Goal: Task Accomplishment & Management: Manage account settings

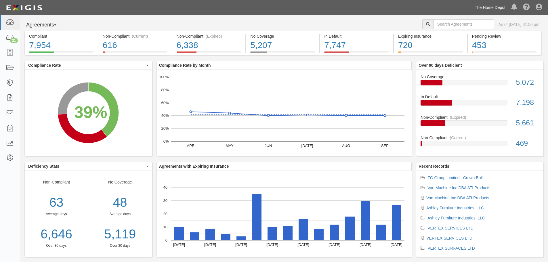
click at [490, 10] on link "The Home Depot" at bounding box center [490, 8] width 37 height 12
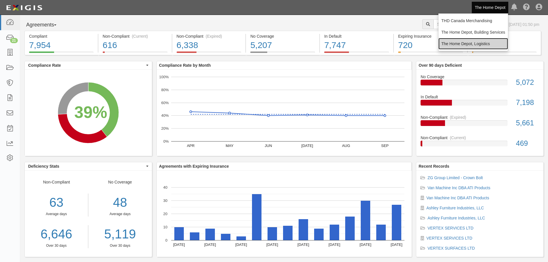
click at [479, 41] on link "The Home Depot, Logistics" at bounding box center [473, 44] width 70 height 12
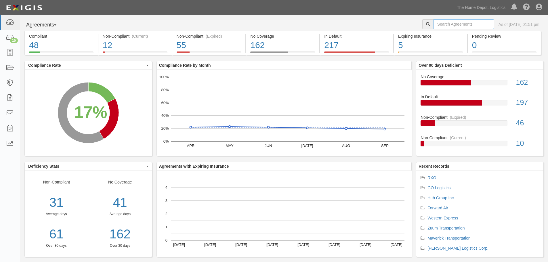
click at [442, 24] on input "text" at bounding box center [464, 24] width 61 height 10
type input "may trucking"
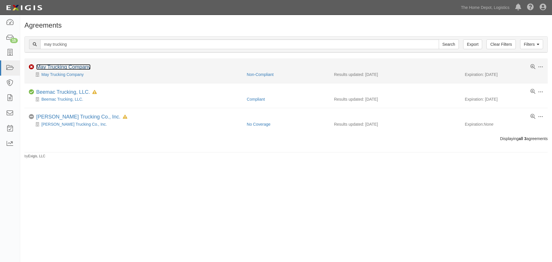
click at [62, 68] on link "May Trucking Company" at bounding box center [63, 67] width 54 height 6
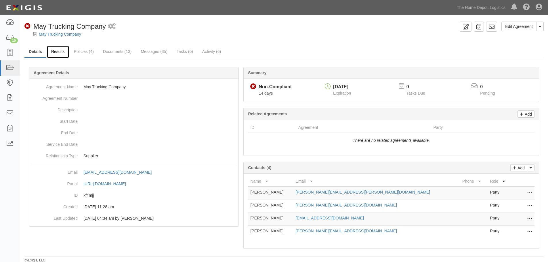
click at [60, 52] on link "Results" at bounding box center [58, 52] width 22 height 12
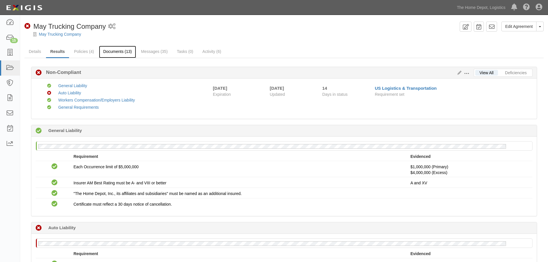
click at [121, 51] on link "Documents (13)" at bounding box center [117, 52] width 37 height 12
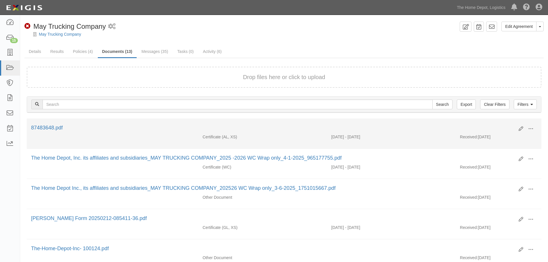
click at [56, 124] on div "87483648.pdf" at bounding box center [272, 127] width 483 height 7
click at [49, 125] on link "87483648.pdf" at bounding box center [47, 128] width 32 height 6
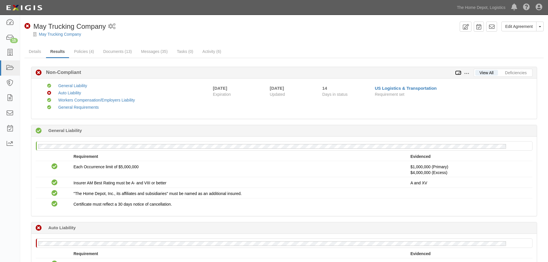
click at [459, 72] on icon at bounding box center [458, 73] width 6 height 4
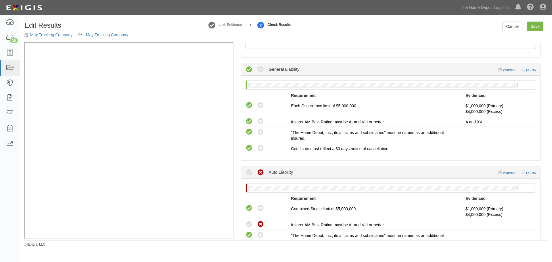
scroll to position [173, 0]
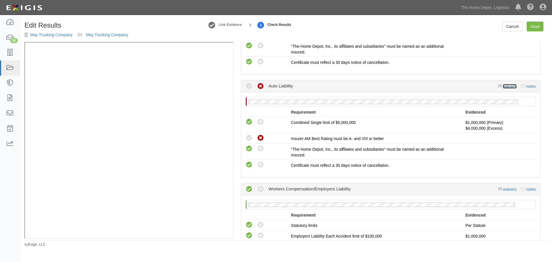
click at [505, 87] on link "waivers" at bounding box center [510, 86] width 14 height 5
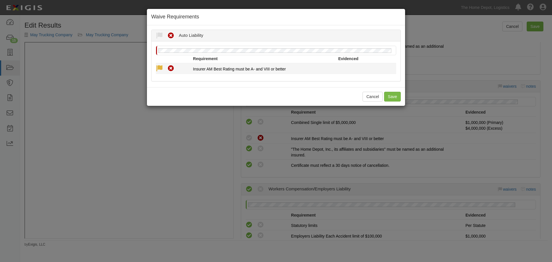
click at [159, 68] on icon at bounding box center [159, 68] width 7 height 7
radio input "true"
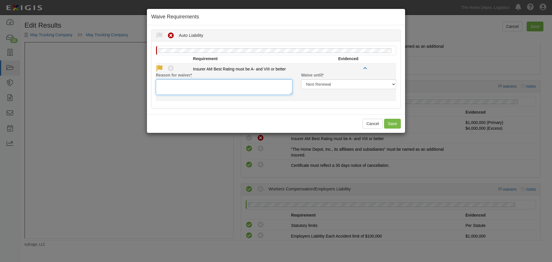
click at [203, 91] on textarea "Reason for waiver *" at bounding box center [224, 87] width 137 height 16
type textarea "Ok to waive"
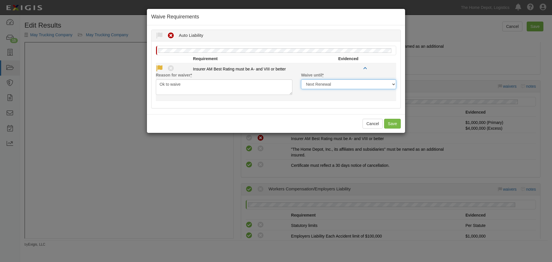
click at [312, 85] on select "Next Renewal Indefinitely" at bounding box center [348, 84] width 95 height 10
select select "indefinitely"
click at [301, 79] on select "Next Renewal Indefinitely" at bounding box center [348, 84] width 95 height 10
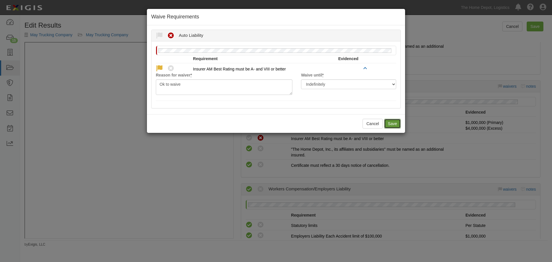
click at [393, 125] on button "Save" at bounding box center [392, 124] width 17 height 10
radio input "true"
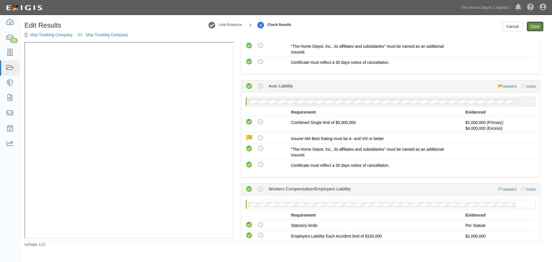
click at [536, 28] on link "Save" at bounding box center [535, 27] width 17 height 10
radio input "true"
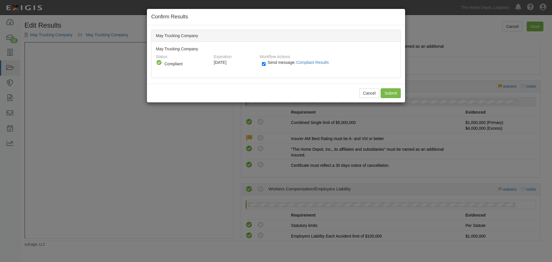
click at [402, 94] on div "Cancel Submit" at bounding box center [276, 93] width 258 height 19
click at [393, 95] on input "Submit" at bounding box center [391, 93] width 20 height 10
